Goal: Transaction & Acquisition: Subscribe to service/newsletter

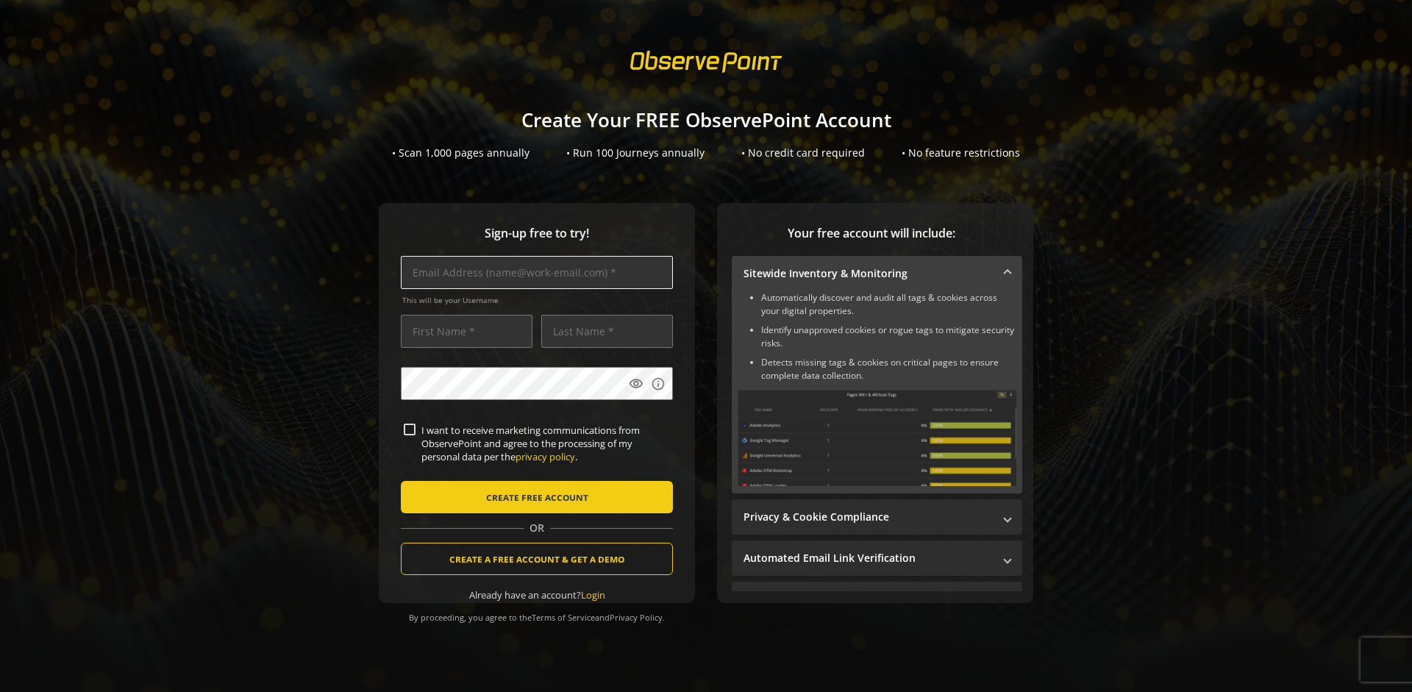
click at [537, 272] on input "text" at bounding box center [537, 272] width 272 height 33
type input "[EMAIL_ADDRESS][DOMAIN_NAME]"
click at [466, 331] on input "text" at bounding box center [467, 331] width 132 height 33
type input "Test"
click at [607, 331] on input "text" at bounding box center [607, 331] width 132 height 33
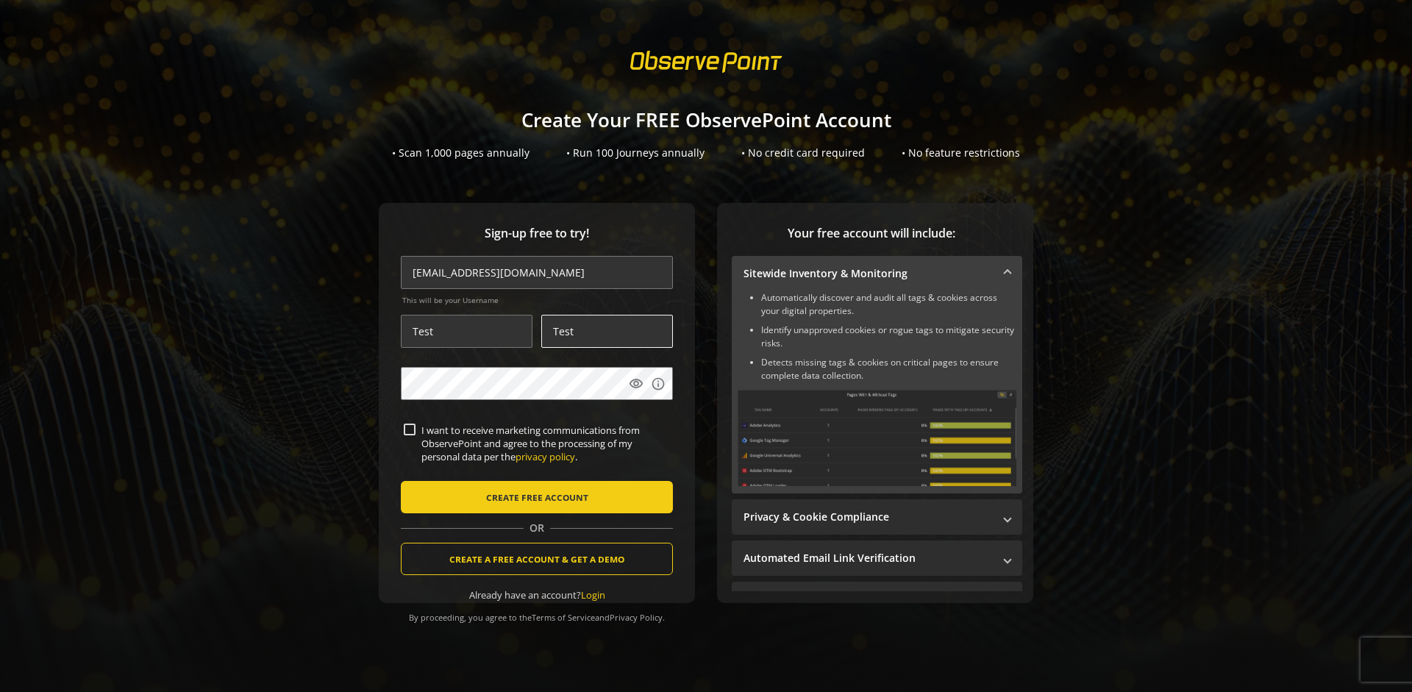
type input "Test"
click at [728, 429] on body "Loading... Create Your FREE ObservePoint Account • Scan 1,000 pages annually • …" at bounding box center [706, 346] width 1412 height 692
click at [537, 497] on span "CREATE FREE ACCOUNT" at bounding box center [537, 497] width 102 height 26
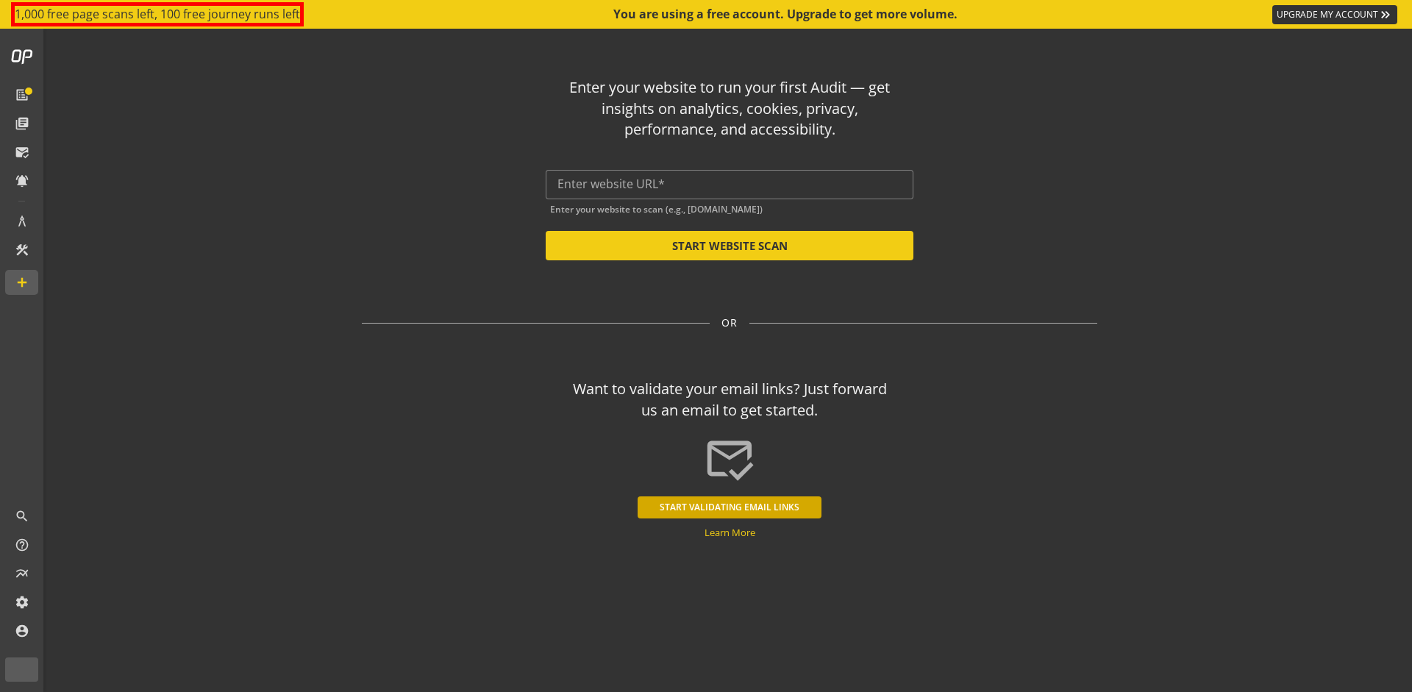
click at [729, 507] on button "START VALIDATING EMAIL LINKS" at bounding box center [729, 507] width 184 height 22
